Goal: Communication & Community: Answer question/provide support

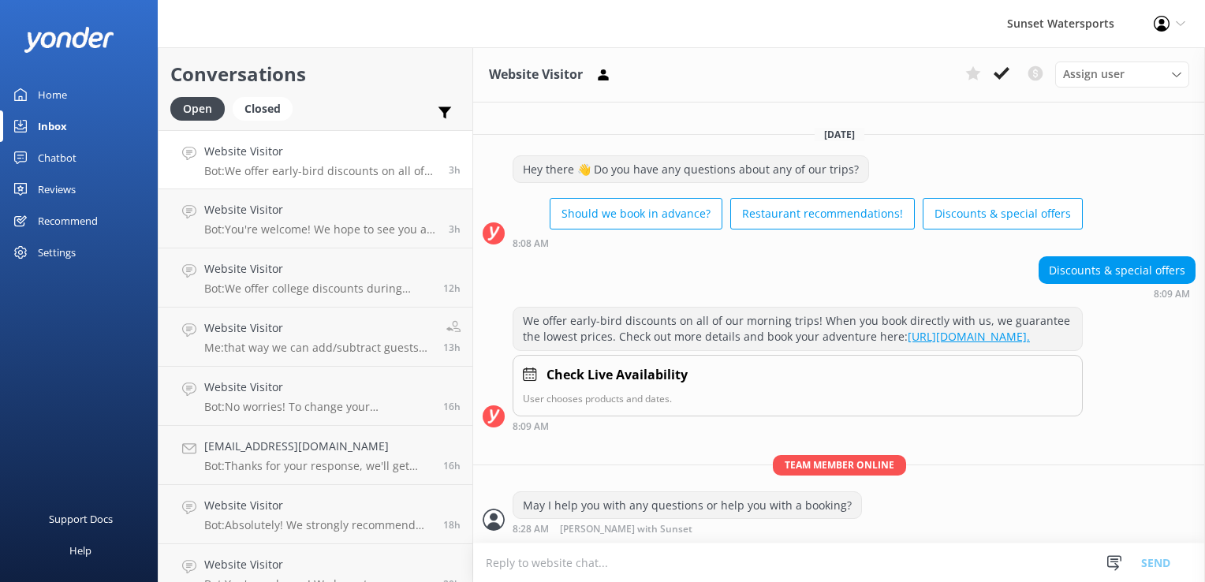
scroll to position [2, 0]
click at [296, 164] on p "Bot: To book a golf cart rental, please give our office a call at [PHONE_NUMBER…" at bounding box center [316, 171] width 225 height 14
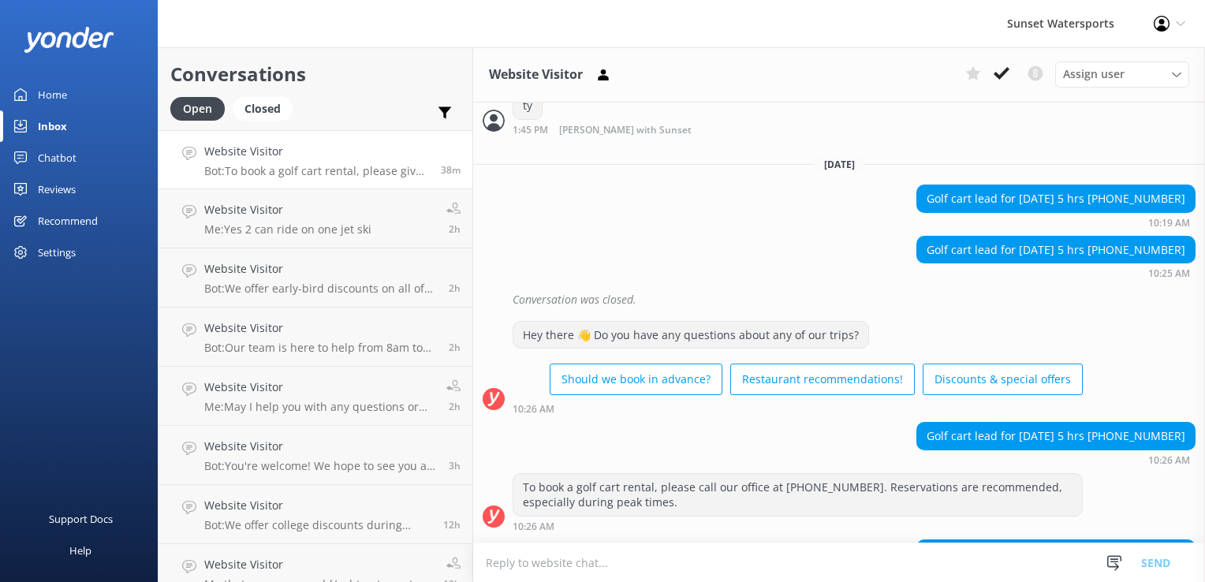
scroll to position [16106, 0]
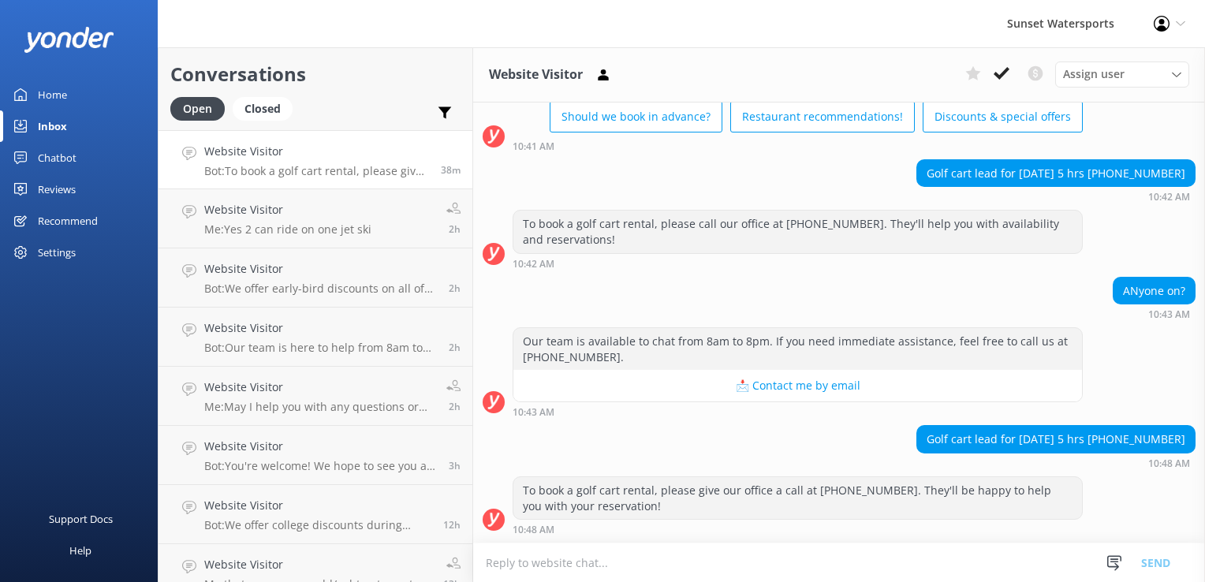
click at [583, 569] on textarea at bounding box center [839, 562] width 732 height 39
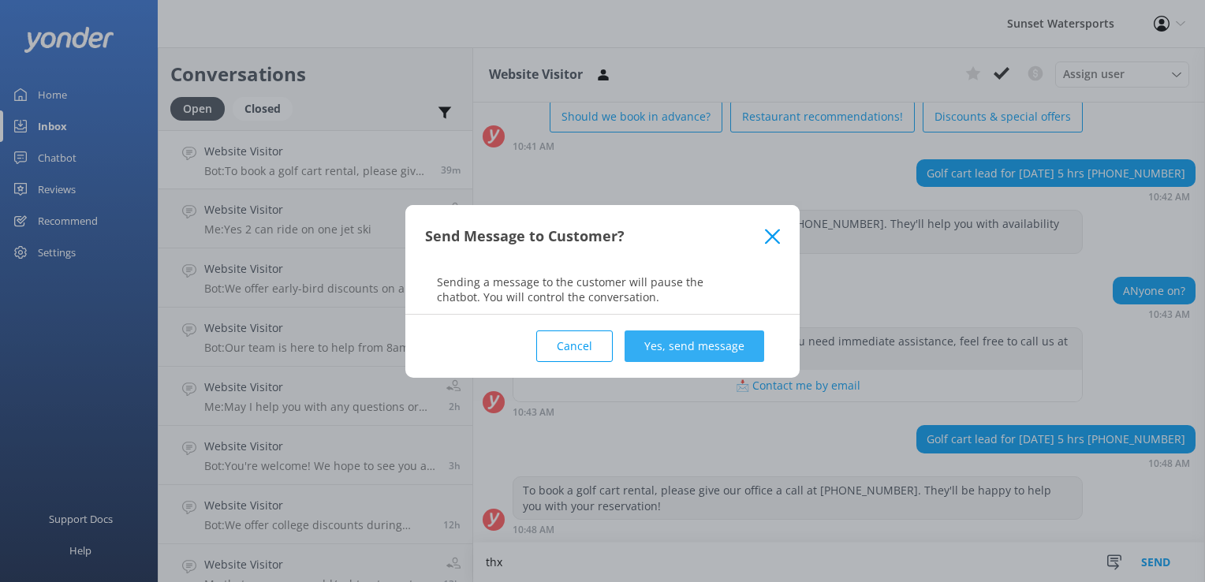
type textarea "thx"
click at [717, 347] on button "Yes, send message" at bounding box center [694, 346] width 140 height 32
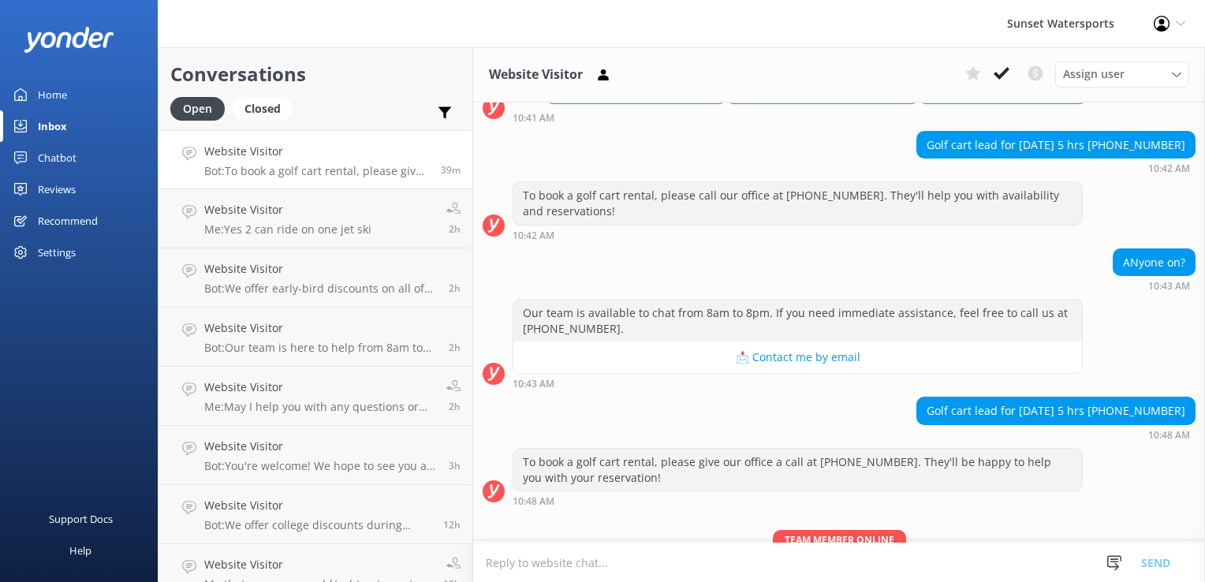
scroll to position [16208, 0]
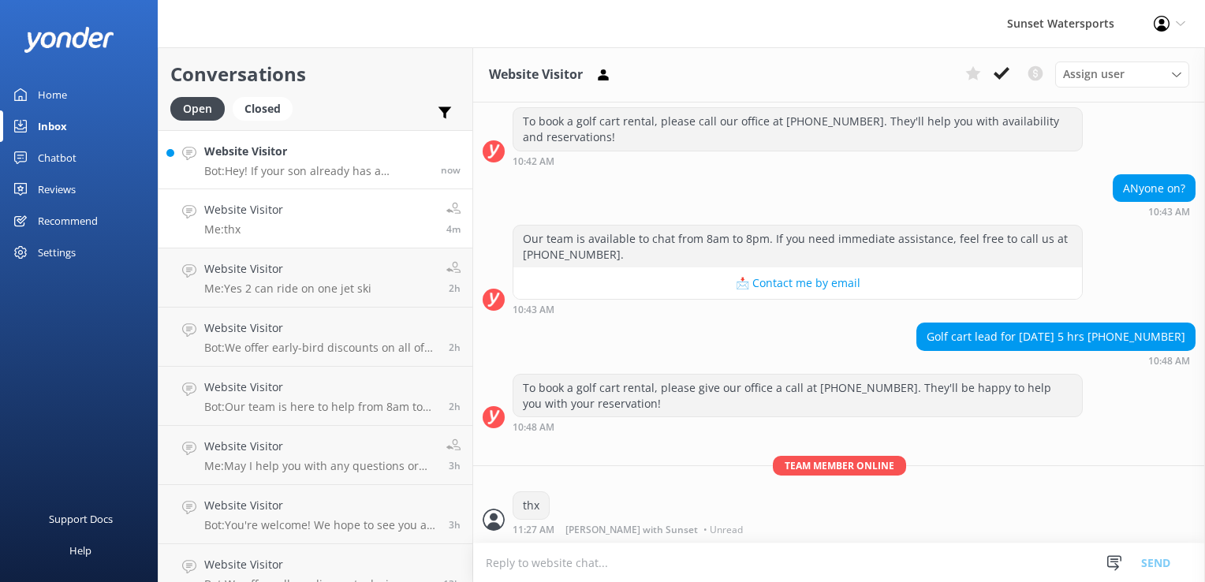
click at [361, 161] on div "Website Visitor Bot: Hey! If your son already has a [US_STATE] Boaters License,…" at bounding box center [316, 160] width 225 height 34
